Goal: Information Seeking & Learning: Learn about a topic

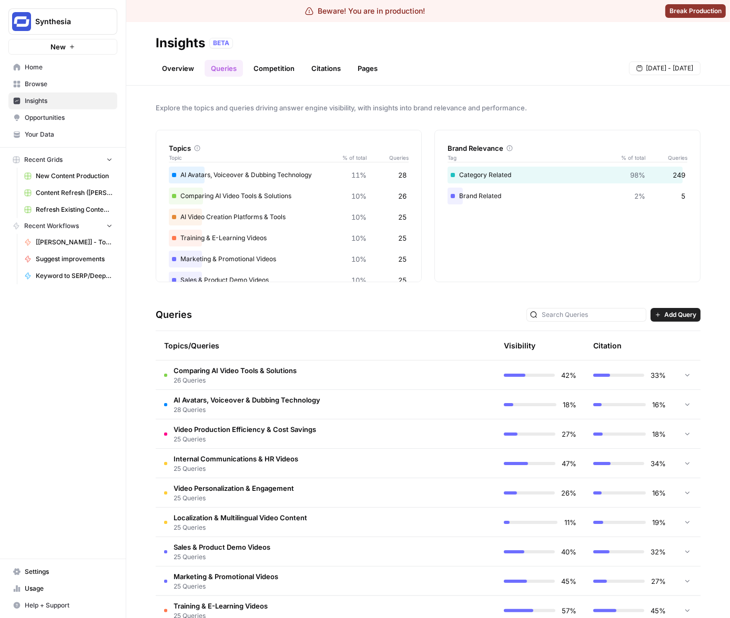
click at [413, 392] on td at bounding box center [450, 404] width 89 height 29
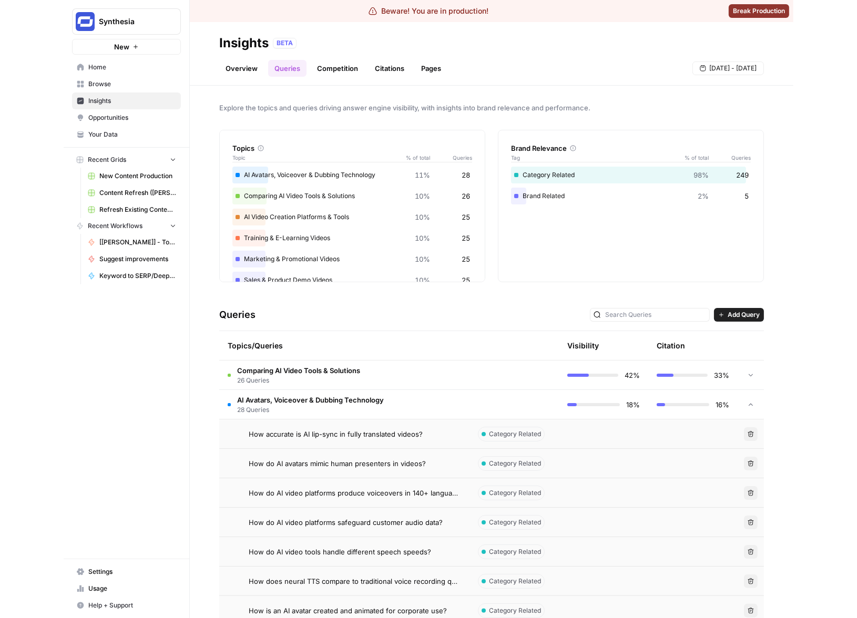
scroll to position [62, 0]
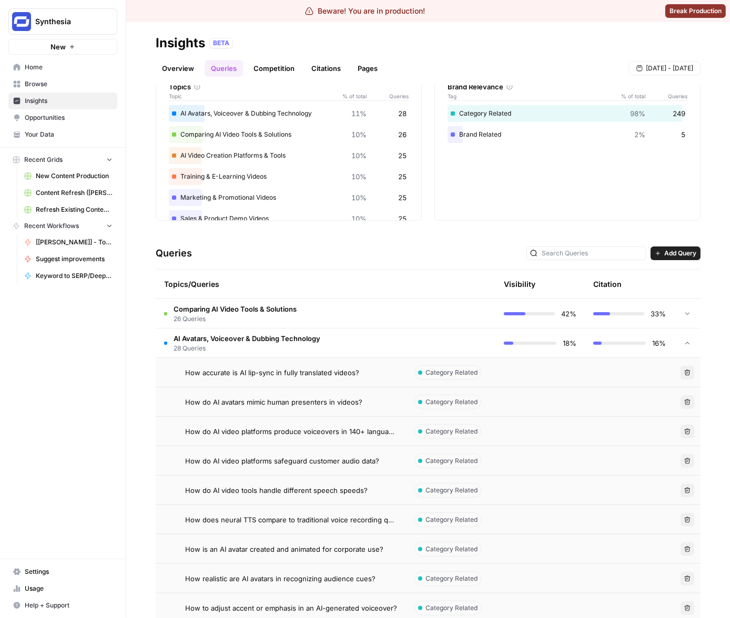
click at [336, 247] on div "Queries Add Query" at bounding box center [428, 254] width 545 height 32
click at [354, 67] on link "Pages" at bounding box center [367, 68] width 33 height 17
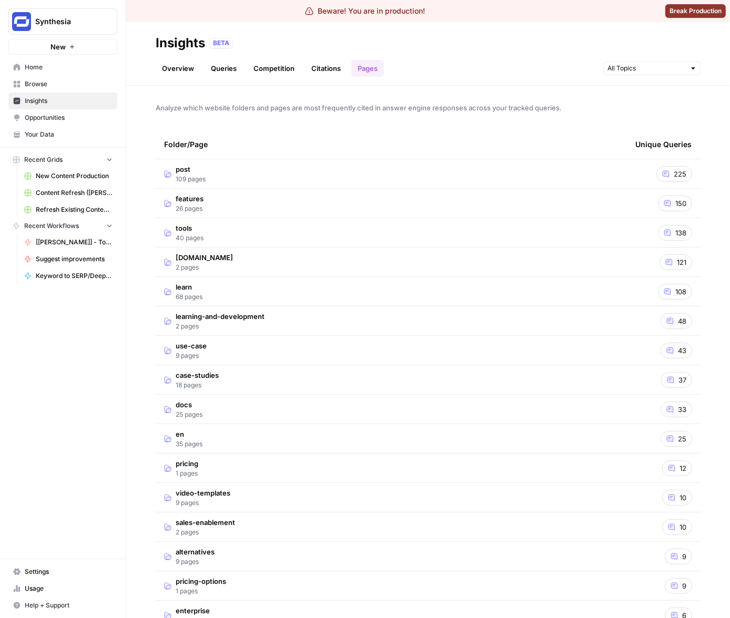
click at [438, 267] on td "synthesia.io 2 pages" at bounding box center [391, 262] width 471 height 29
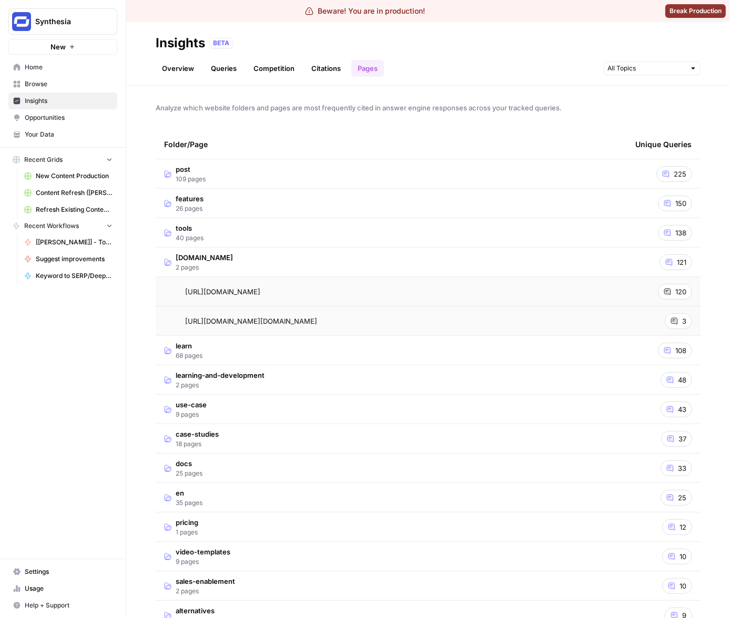
click at [462, 268] on td "synthesia.io 2 pages" at bounding box center [391, 262] width 471 height 29
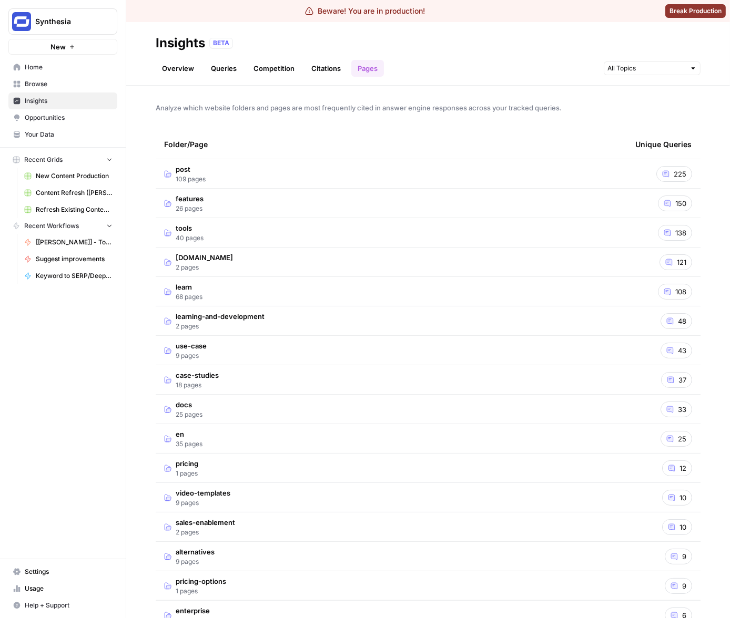
click at [462, 268] on td "synthesia.io 2 pages" at bounding box center [391, 262] width 471 height 29
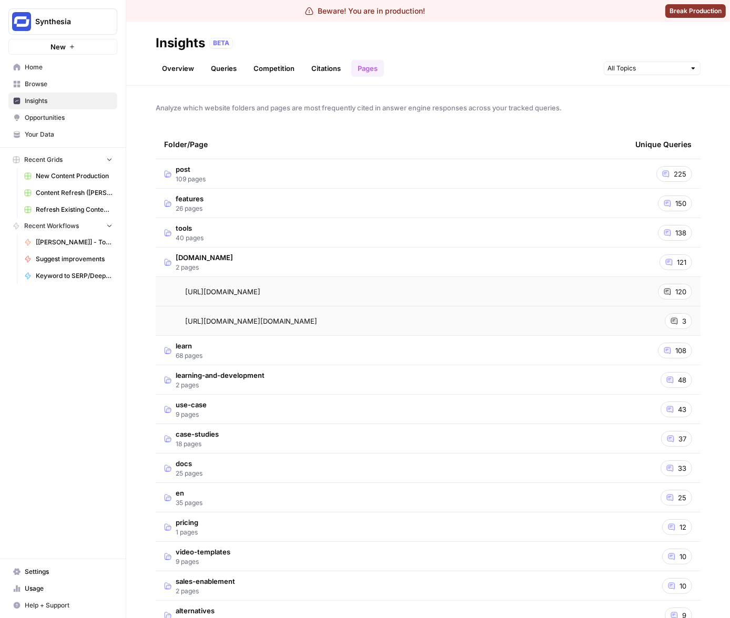
click at [462, 268] on td "synthesia.io 2 pages" at bounding box center [391, 262] width 471 height 29
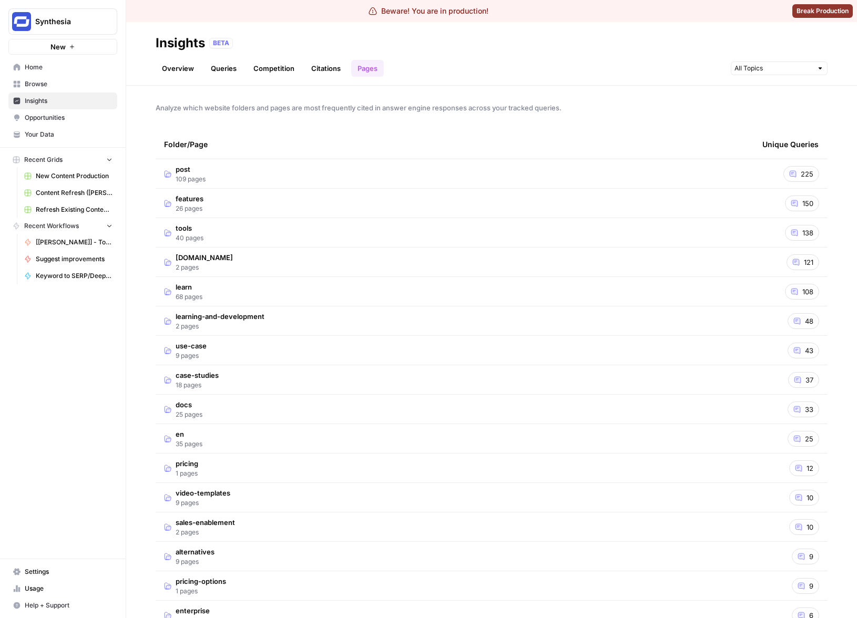
click at [310, 69] on link "Citations" at bounding box center [326, 68] width 42 height 17
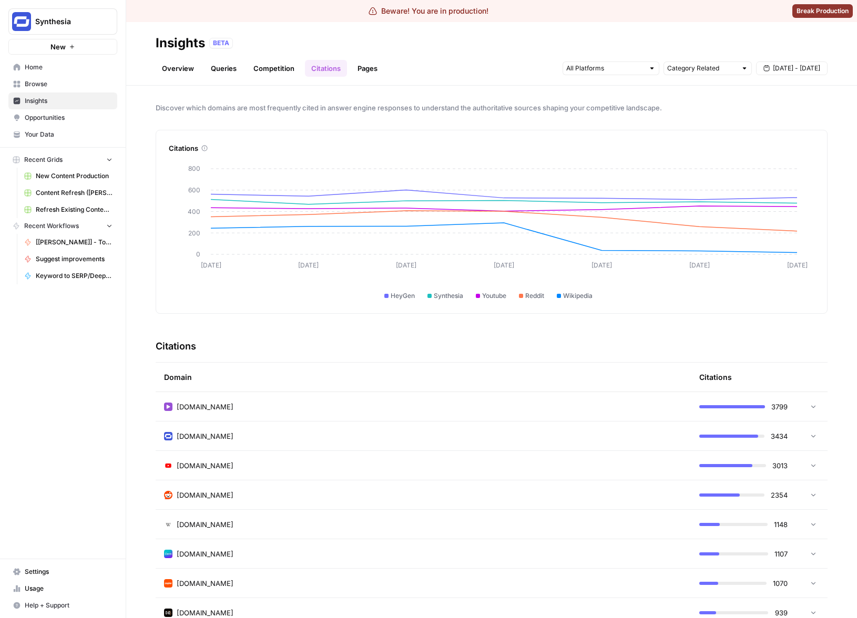
click at [411, 408] on div "heygen.com" at bounding box center [423, 407] width 518 height 11
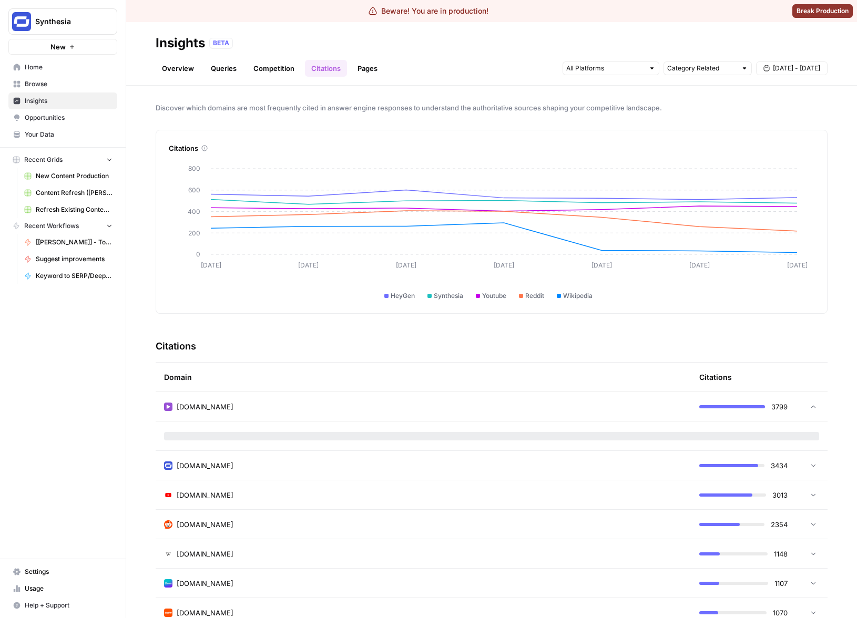
click at [437, 406] on div "heygen.com" at bounding box center [423, 407] width 518 height 11
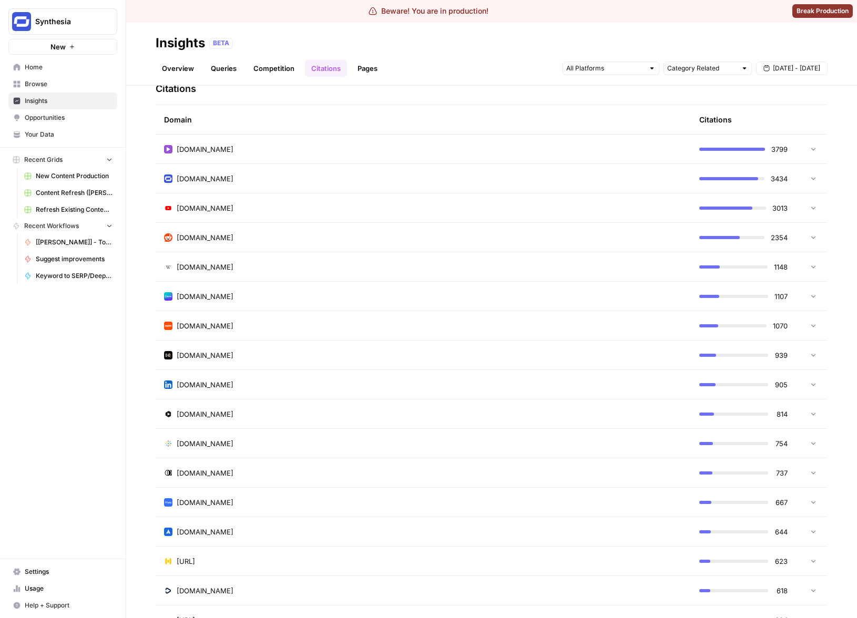
scroll to position [105, 0]
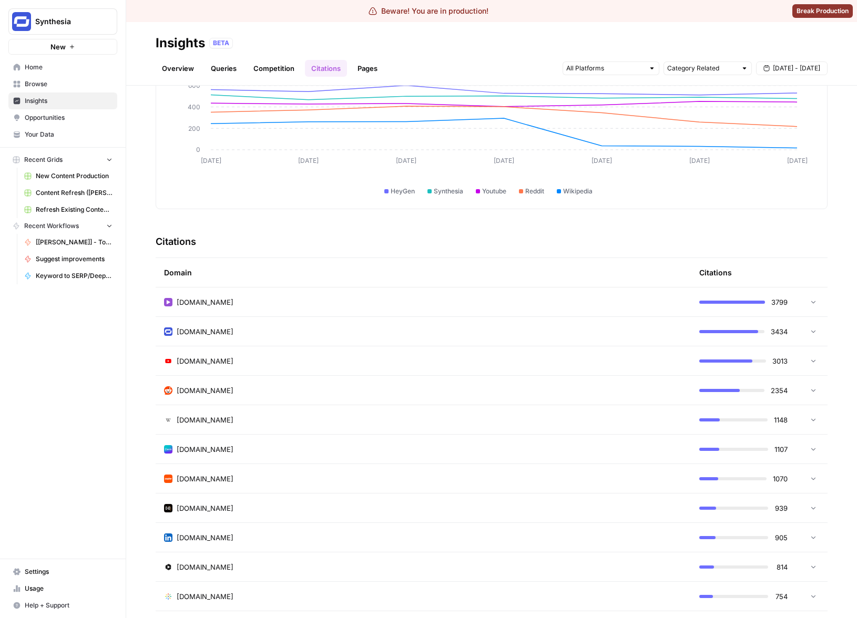
click at [361, 66] on link "Pages" at bounding box center [367, 68] width 33 height 17
